Goal: Browse casually: Explore the website without a specific task or goal

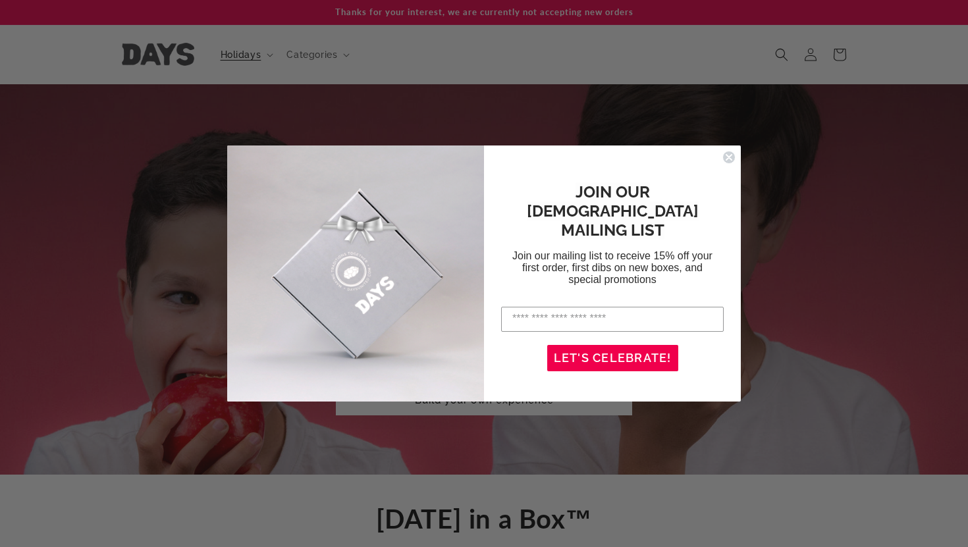
click at [726, 158] on circle "Close dialog" at bounding box center [729, 157] width 13 height 13
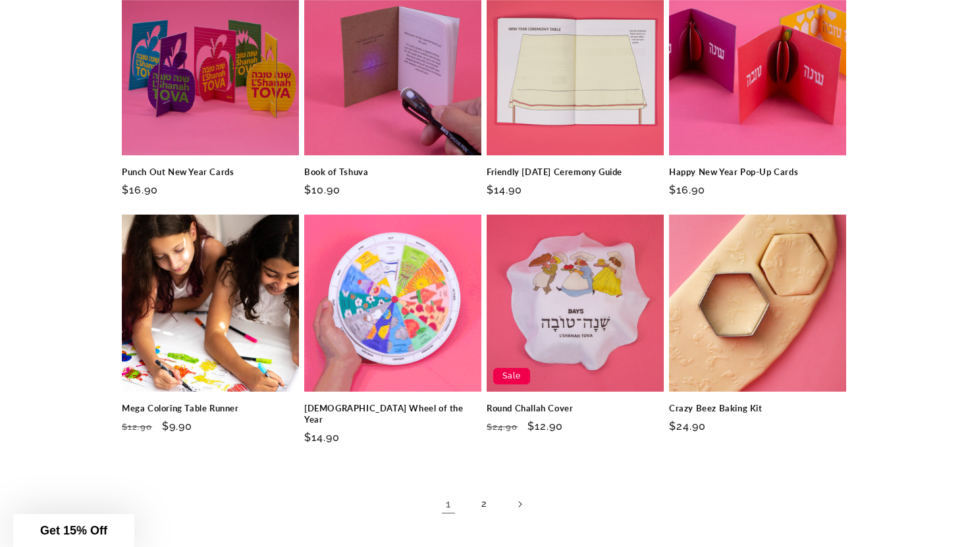
scroll to position [1870, 0]
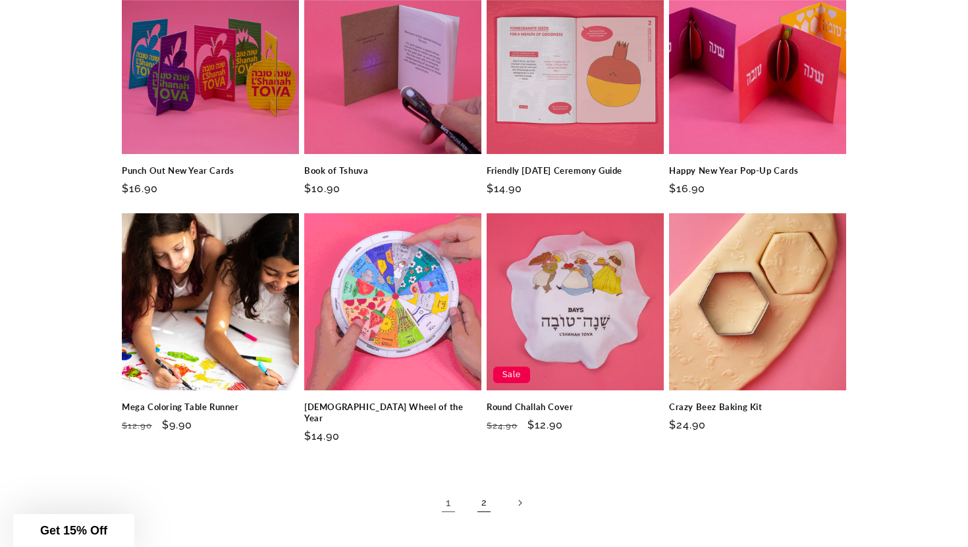
click at [484, 489] on link "2" at bounding box center [484, 503] width 29 height 29
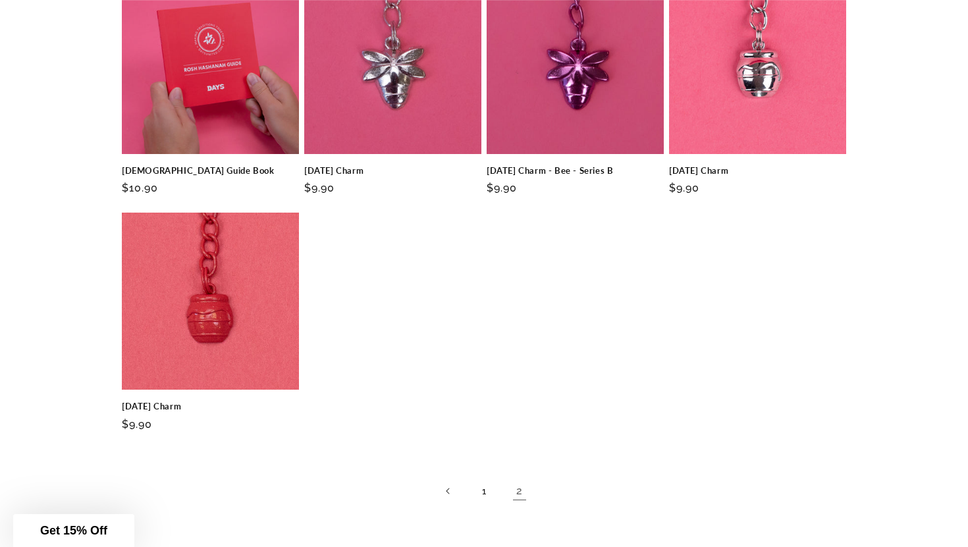
scroll to position [1396, 0]
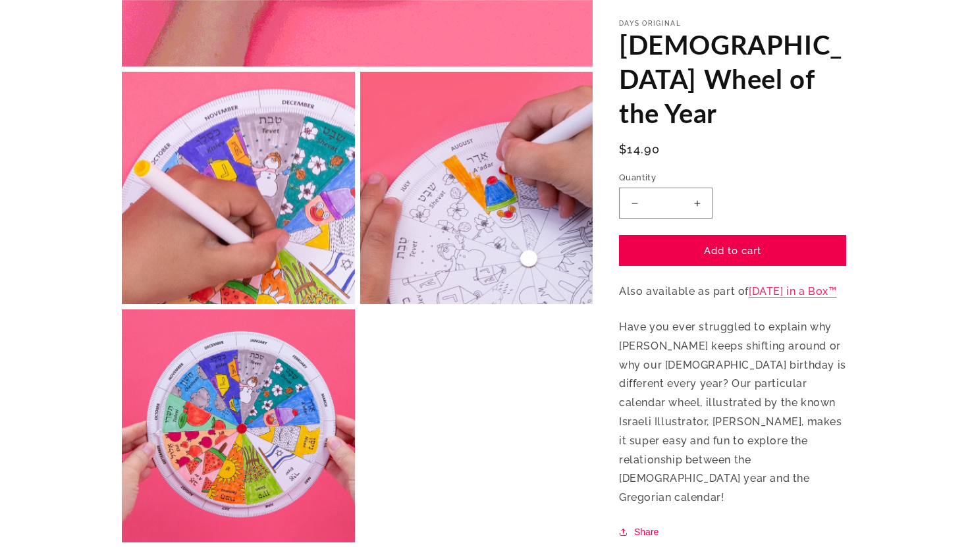
scroll to position [514, 0]
